Goal: Task Accomplishment & Management: Manage account settings

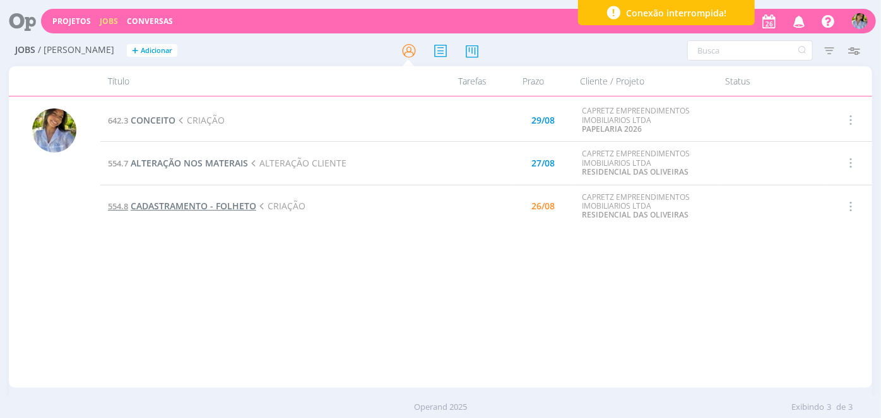
click at [172, 207] on span "CADASTRAMENTO - FOLHETO" at bounding box center [194, 206] width 126 height 12
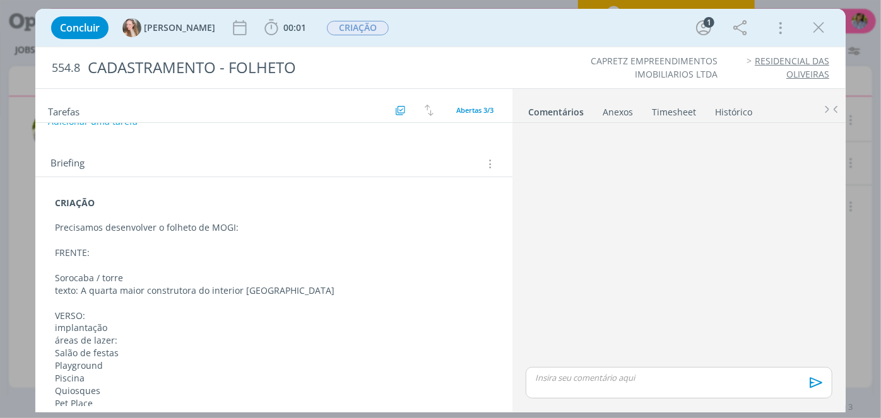
scroll to position [196, 0]
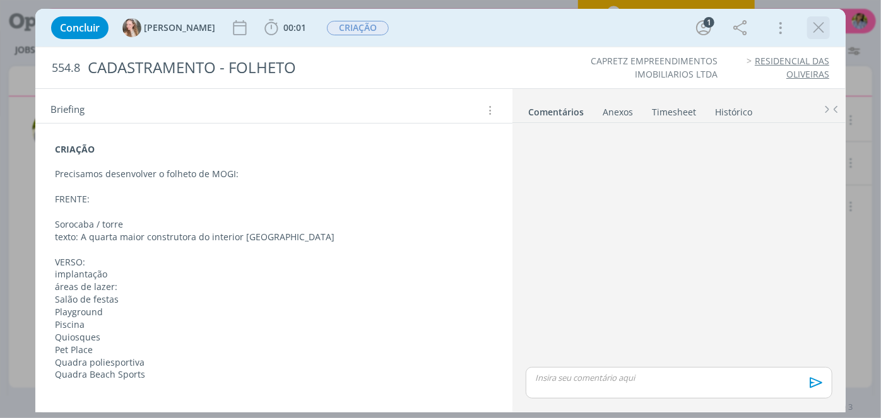
click at [818, 30] on icon "dialog" at bounding box center [818, 27] width 19 height 19
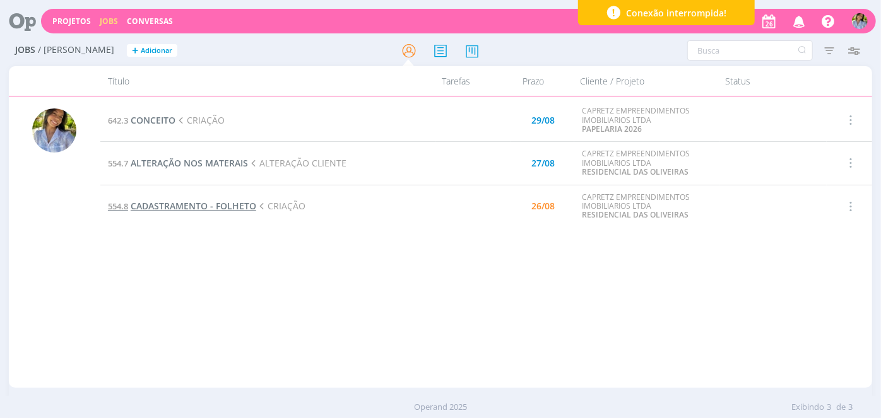
click at [218, 204] on span "CADASTRAMENTO - FOLHETO" at bounding box center [194, 206] width 126 height 12
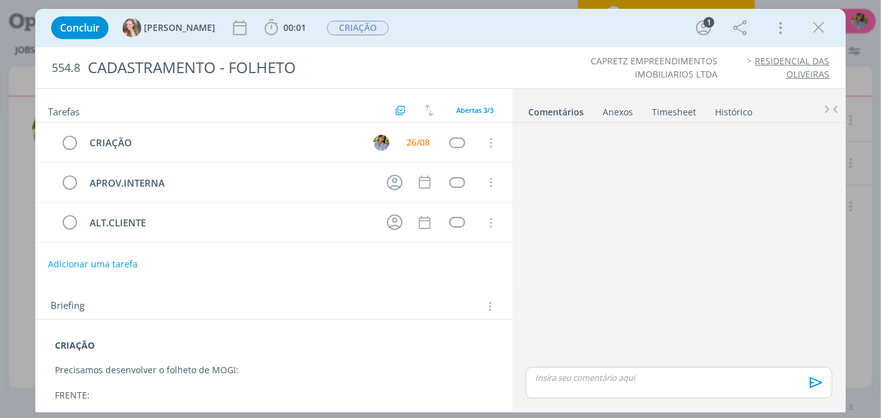
click at [610, 113] on div "Anexos 0" at bounding box center [617, 112] width 30 height 13
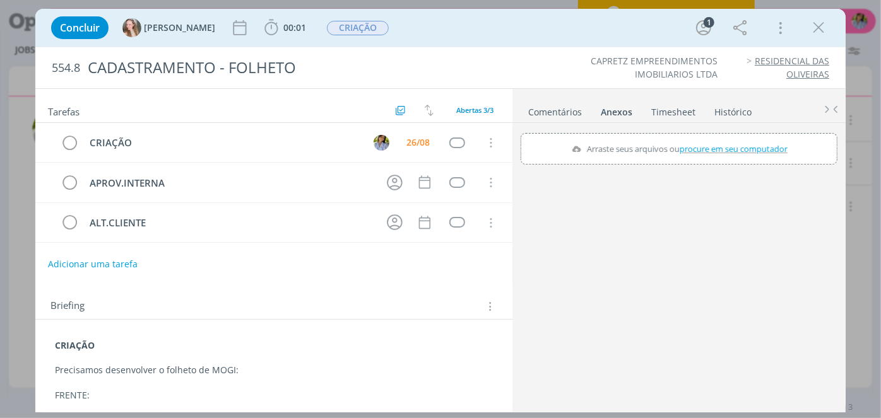
click at [560, 113] on link "Comentários" at bounding box center [554, 109] width 55 height 18
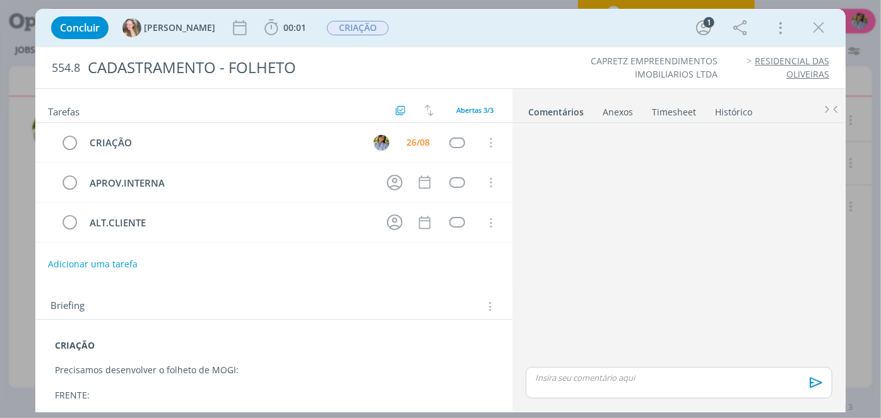
drag, startPoint x: 819, startPoint y: 29, endPoint x: 673, endPoint y: 35, distance: 146.5
click at [817, 29] on icon "dialog" at bounding box center [818, 27] width 19 height 19
